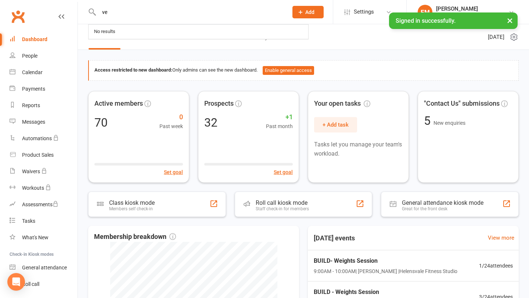
type input "v"
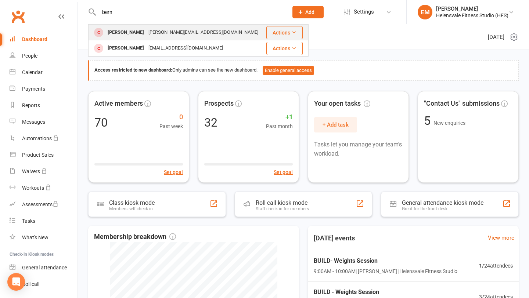
type input "bern"
click at [143, 31] on div "[PERSON_NAME]" at bounding box center [125, 32] width 41 height 11
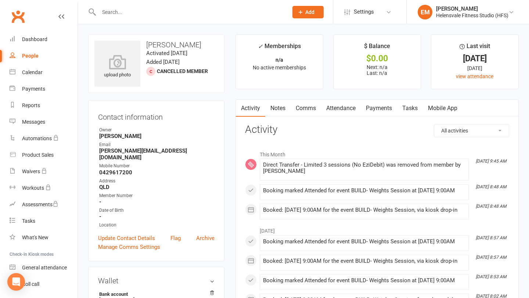
scroll to position [103, 0]
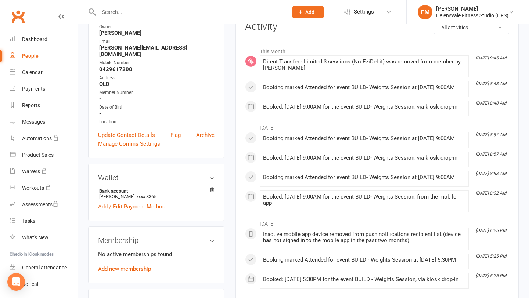
click at [143, 258] on div "No active memberships found Add new membership" at bounding box center [156, 262] width 116 height 24
click at [141, 265] on div "No active memberships found Add new membership" at bounding box center [156, 262] width 116 height 24
click at [141, 266] on link "Add new membership" at bounding box center [124, 269] width 53 height 7
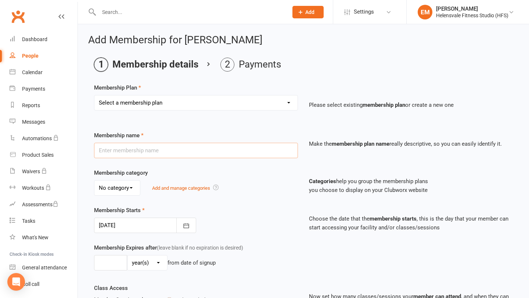
click at [191, 156] on input "text" at bounding box center [196, 150] width 204 height 15
click at [184, 109] on select "Select a membership plan Create new Membership Plan Foundation Membership Casua…" at bounding box center [195, 103] width 203 height 15
select select "18"
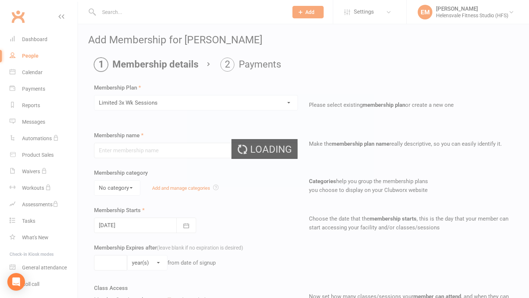
type input "Limited 3x Wk Sessions"
type input "0"
type input "3"
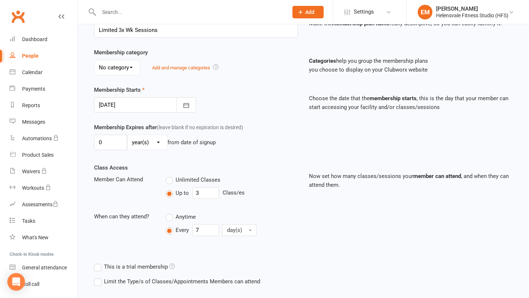
scroll to position [160, 0]
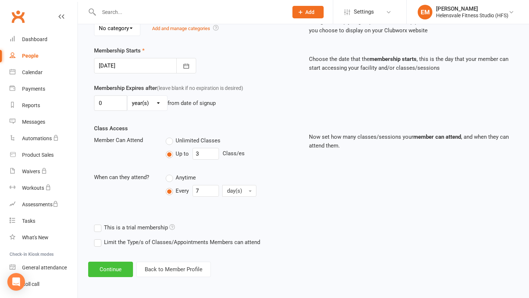
click at [116, 266] on button "Continue" at bounding box center [110, 269] width 45 height 15
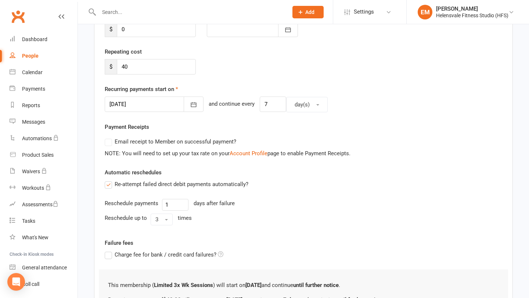
scroll to position [207, 0]
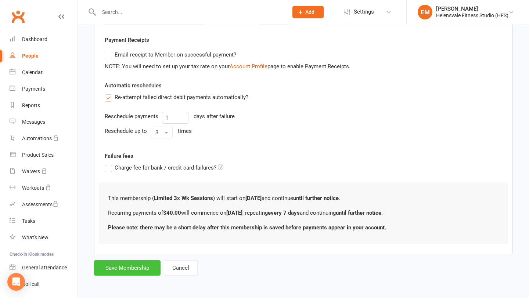
click at [121, 270] on button "Save Membership" at bounding box center [127, 268] width 67 height 15
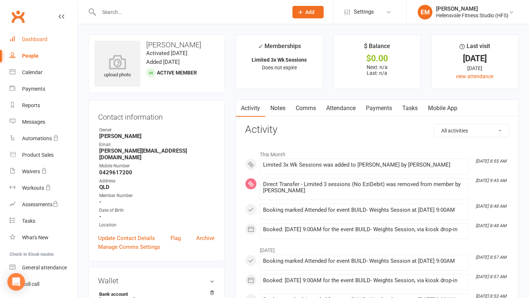
click at [34, 36] on link "Dashboard" at bounding box center [44, 39] width 68 height 17
